Goal: Task Accomplishment & Management: Use online tool/utility

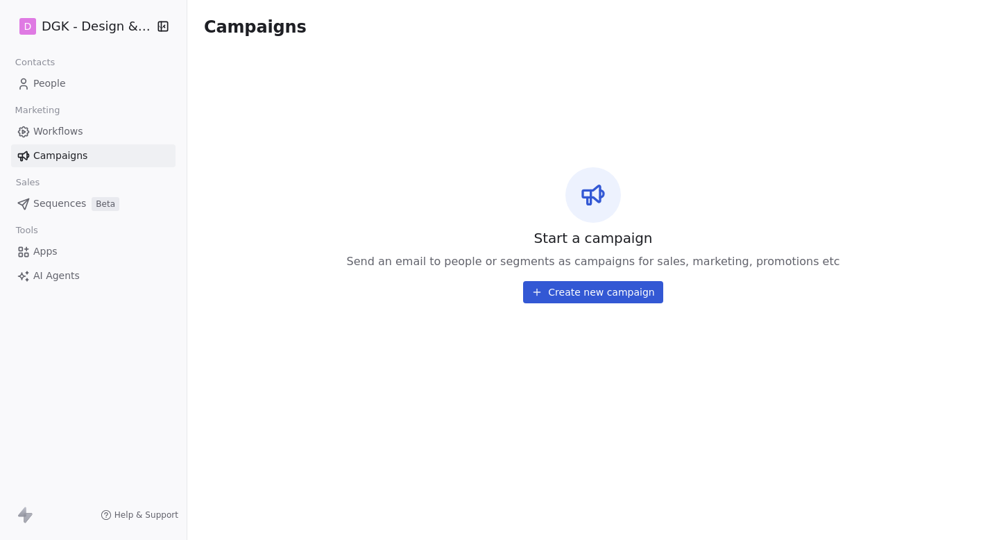
click at [85, 26] on html "D DGK - Design & Build Contacts People Marketing Workflows Campaigns Sales Sequ…" at bounding box center [499, 270] width 999 height 540
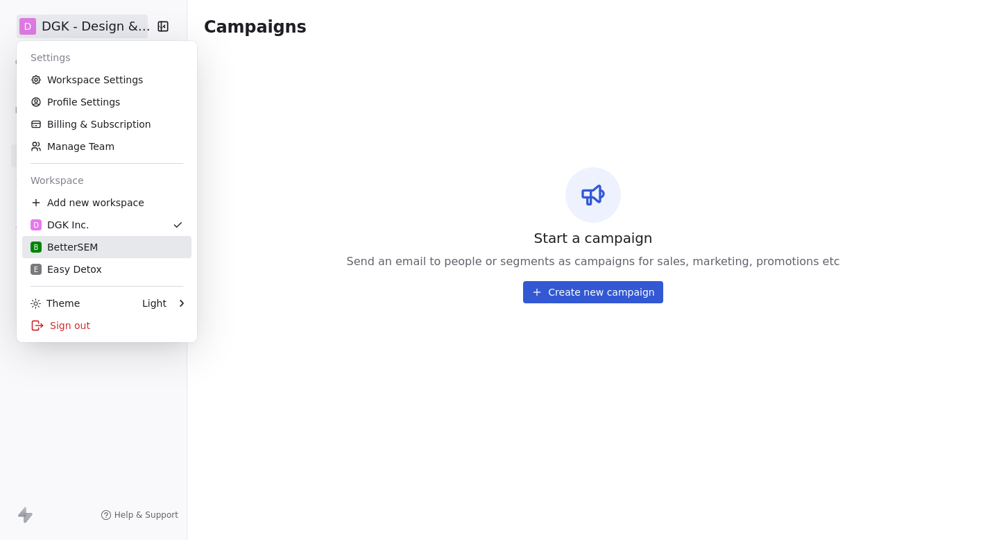
click at [104, 248] on div "B BetterSEM" at bounding box center [107, 247] width 153 height 14
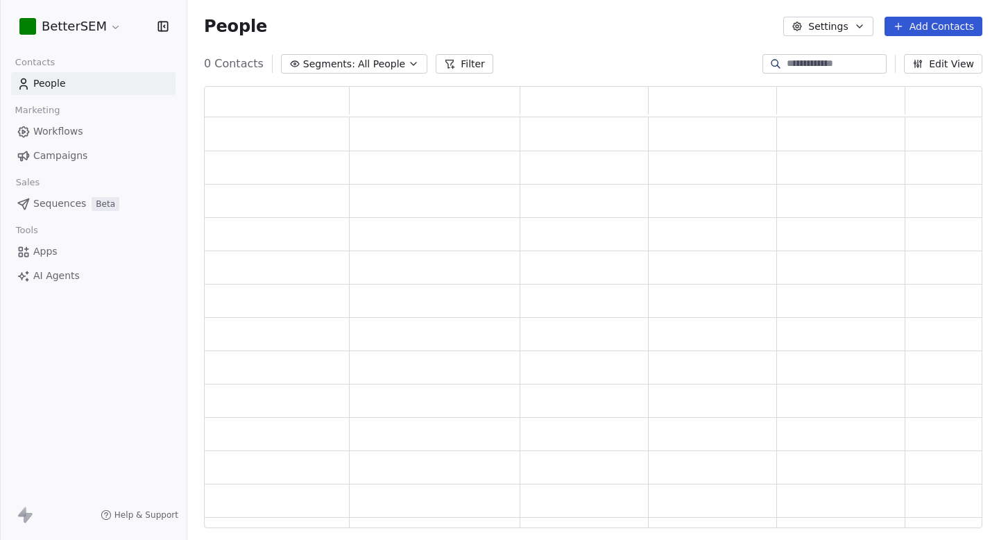
scroll to position [1, 1]
click at [78, 155] on span "Campaigns" at bounding box center [60, 155] width 54 height 15
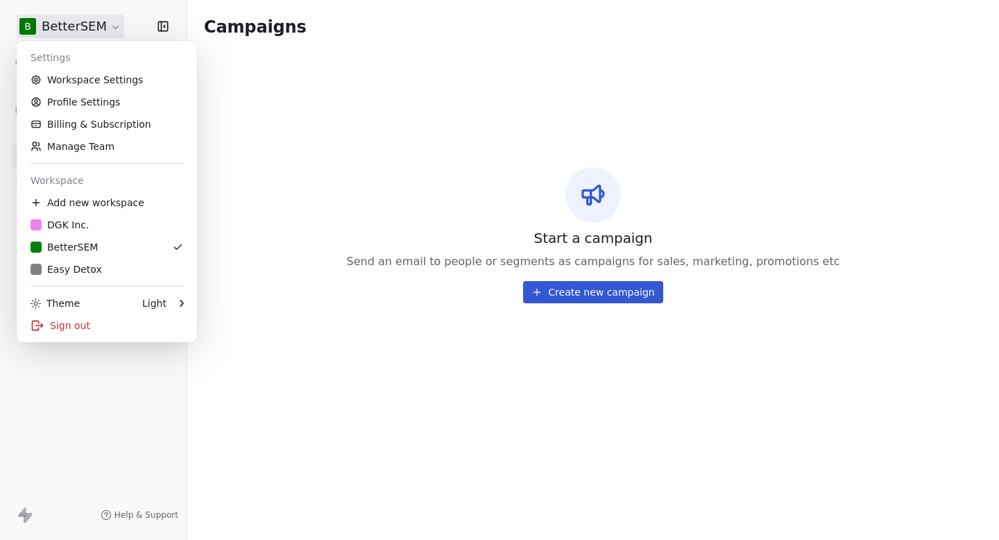
click at [98, 27] on html "B BetterSEM Contacts People Marketing Workflows Campaigns Sales Pipelines Seque…" at bounding box center [499, 270] width 999 height 540
click at [87, 273] on div "E Easy Detox" at bounding box center [66, 269] width 71 height 14
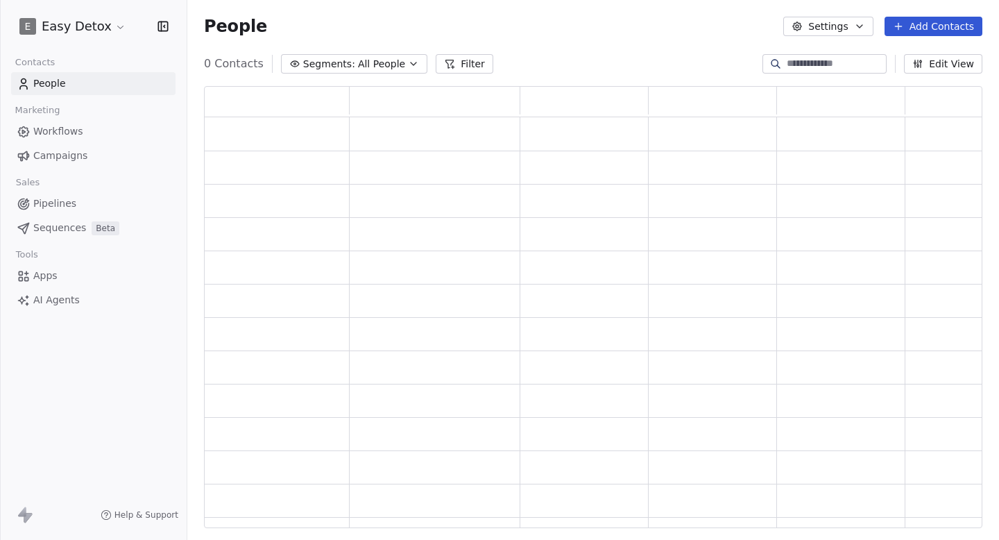
scroll to position [442, 778]
click at [105, 162] on link "Campaigns" at bounding box center [93, 155] width 164 height 23
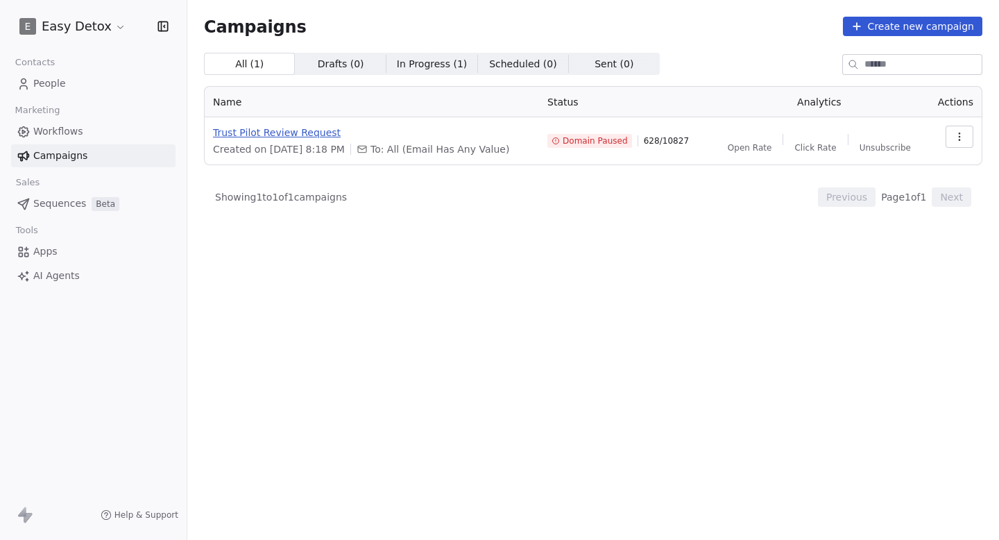
click at [293, 126] on span "Trust Pilot Review Request" at bounding box center [372, 133] width 318 height 14
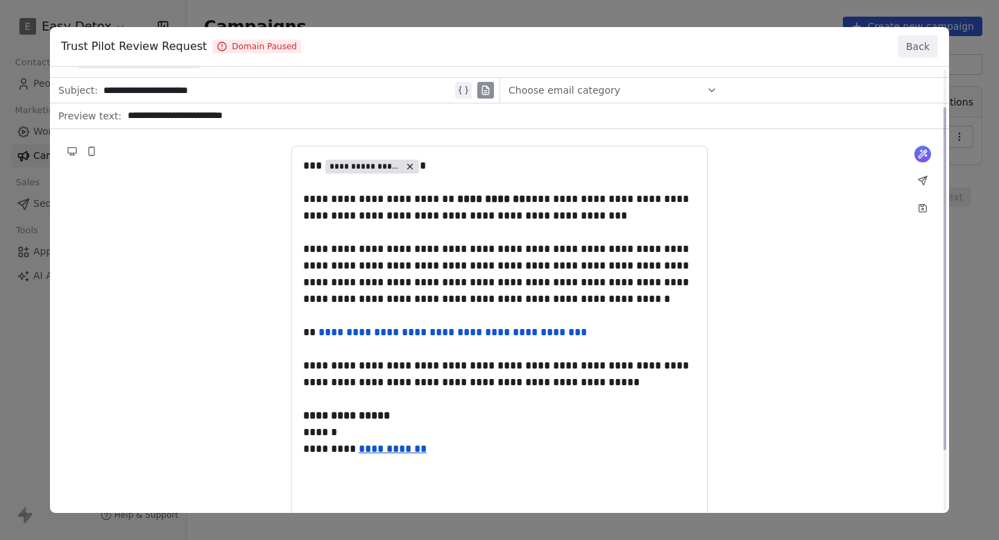
scroll to position [51, 0]
